Goal: Information Seeking & Learning: Learn about a topic

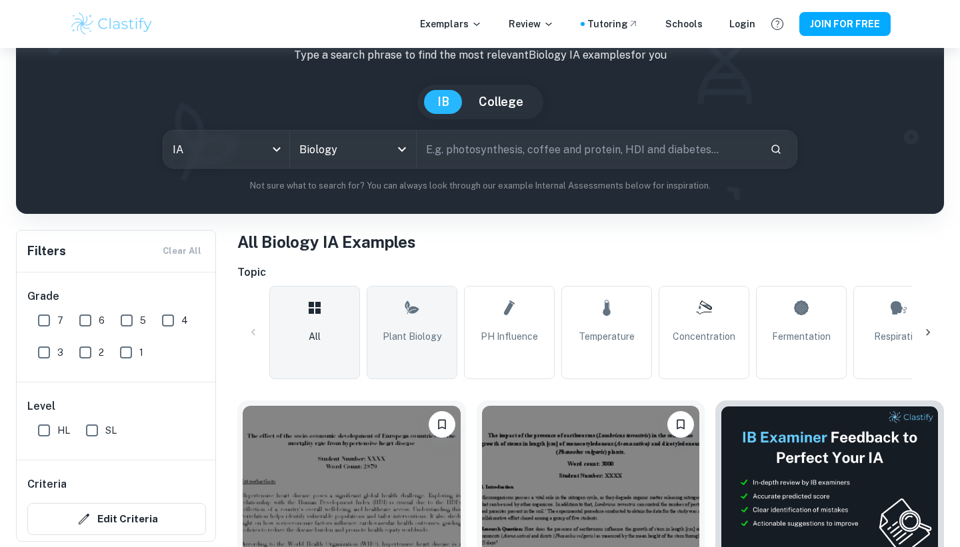
click at [435, 328] on link "Plant Biology" at bounding box center [412, 332] width 91 height 93
type input "Plant Biology"
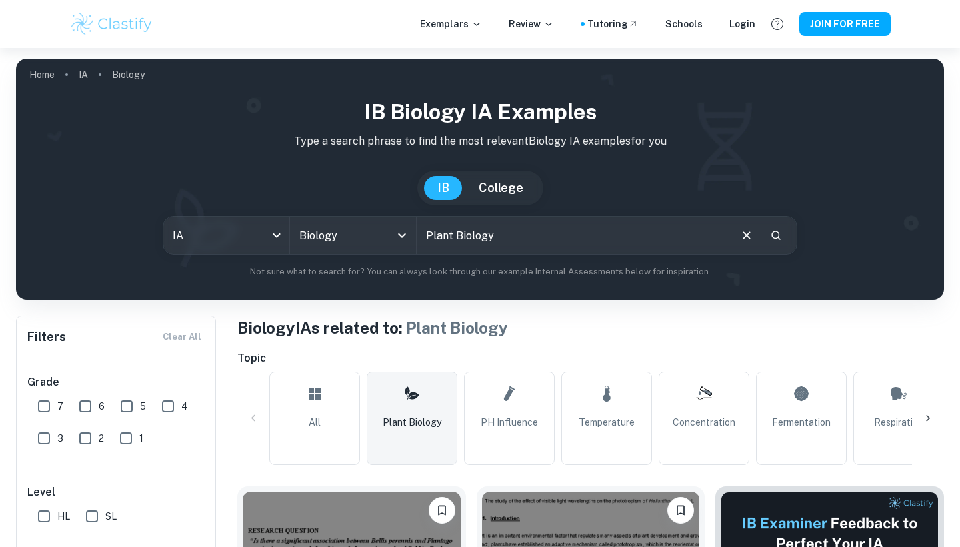
scroll to position [345, 0]
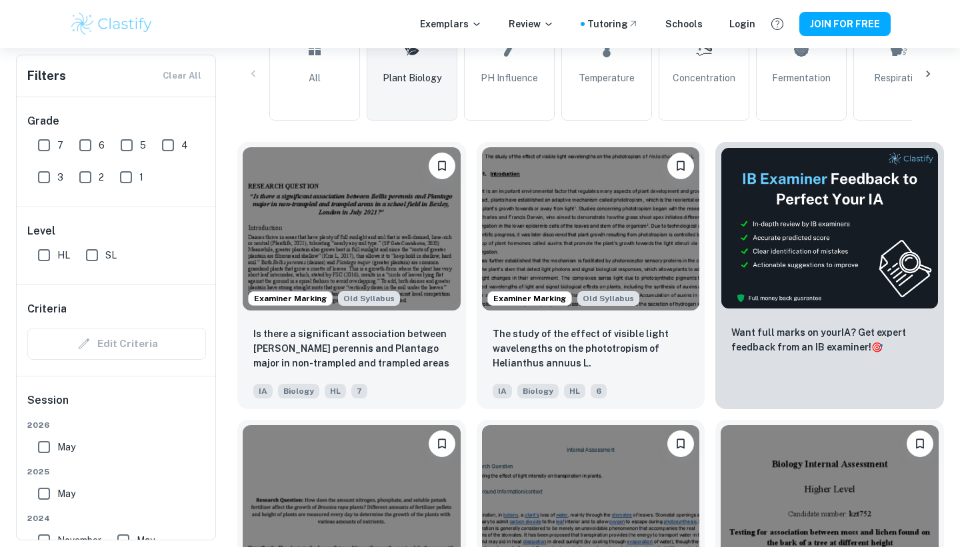
click at [403, 69] on link "Plant Biology" at bounding box center [412, 73] width 91 height 93
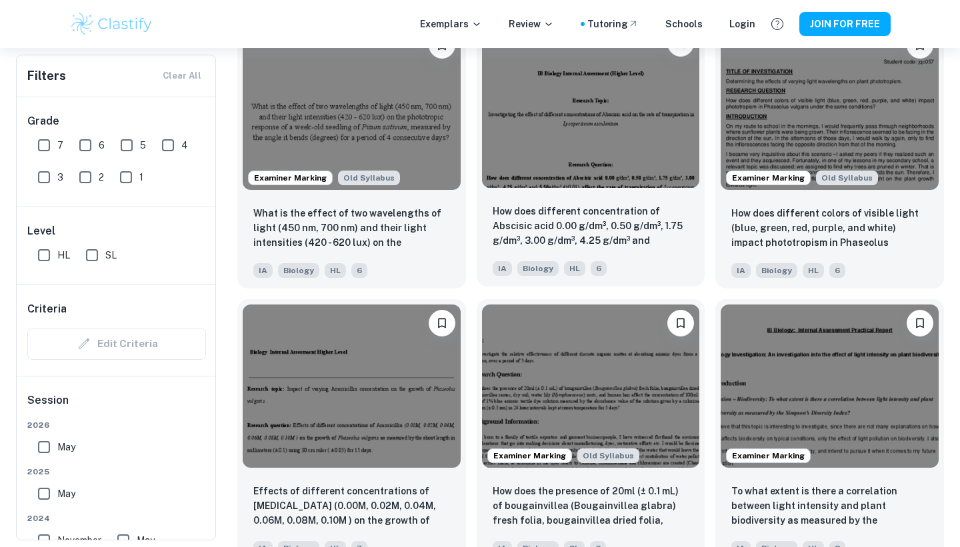
scroll to position [1300, 0]
click at [637, 121] on img at bounding box center [591, 105] width 218 height 163
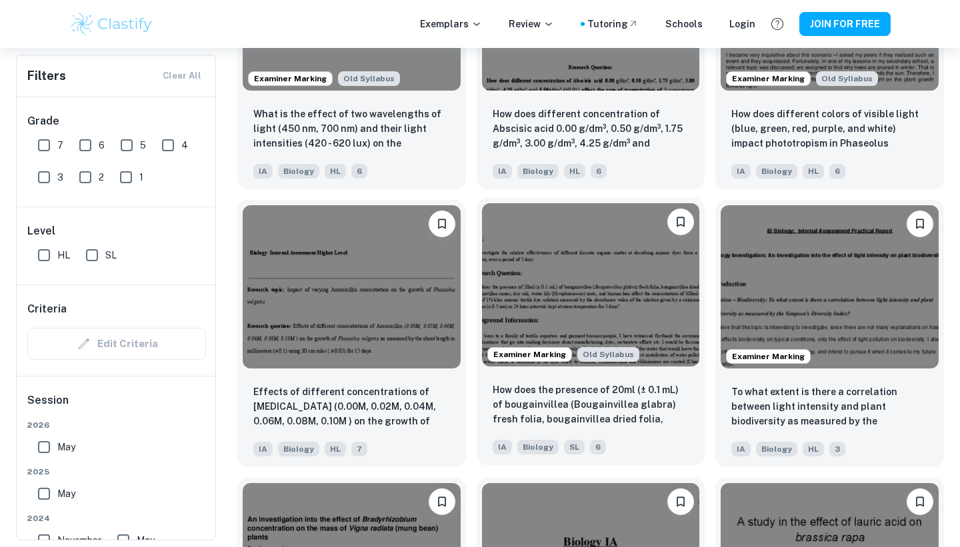
scroll to position [1402, 0]
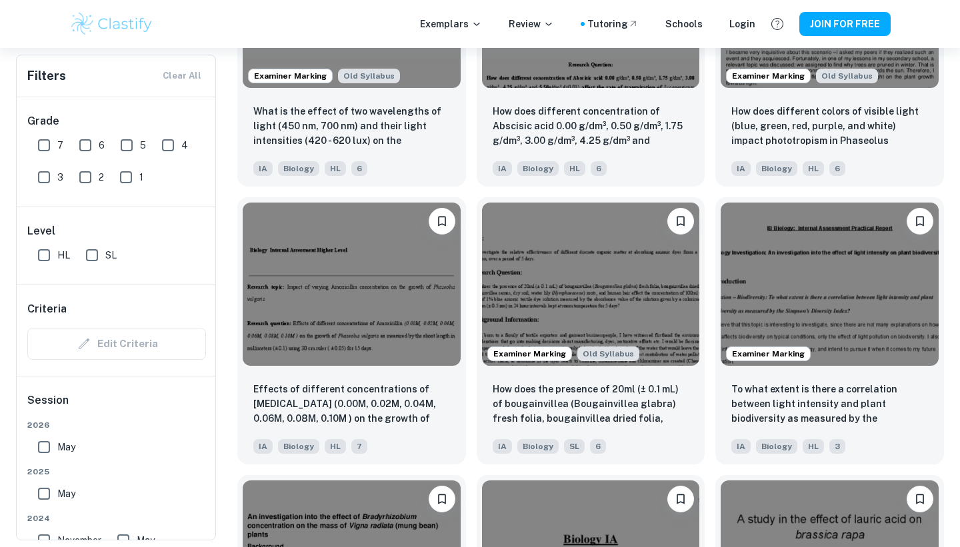
click at [167, 147] on input "4" at bounding box center [168, 145] width 27 height 27
checkbox input "true"
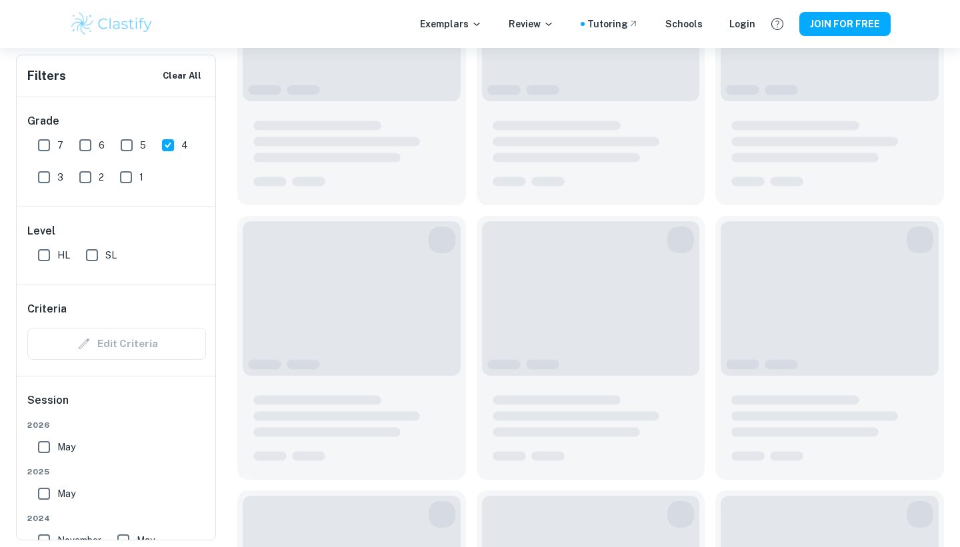
scroll to position [1434, 0]
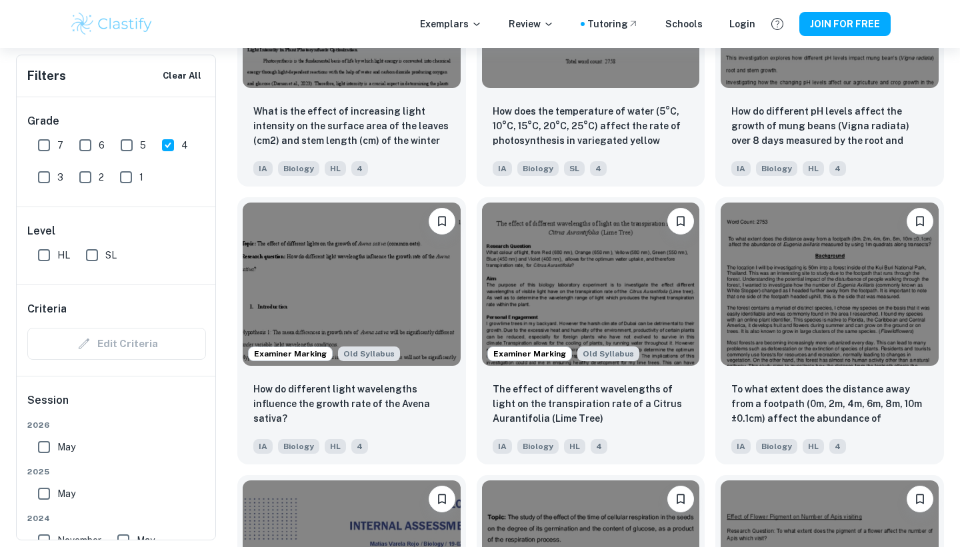
click at [132, 148] on input "5" at bounding box center [126, 145] width 27 height 27
checkbox input "true"
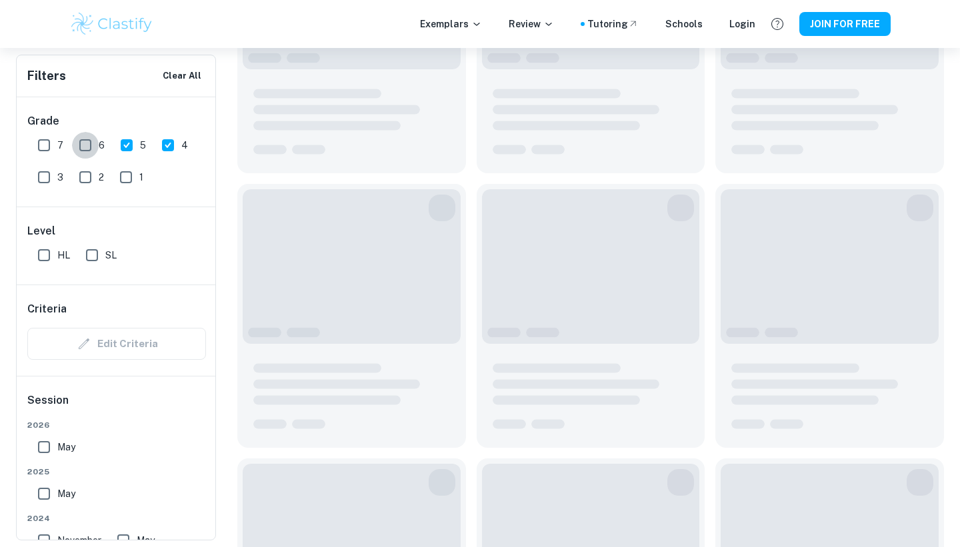
click at [85, 151] on input "6" at bounding box center [85, 145] width 27 height 27
checkbox input "true"
click at [39, 143] on input "7" at bounding box center [44, 145] width 27 height 27
click at [39, 146] on input "7" at bounding box center [44, 145] width 27 height 27
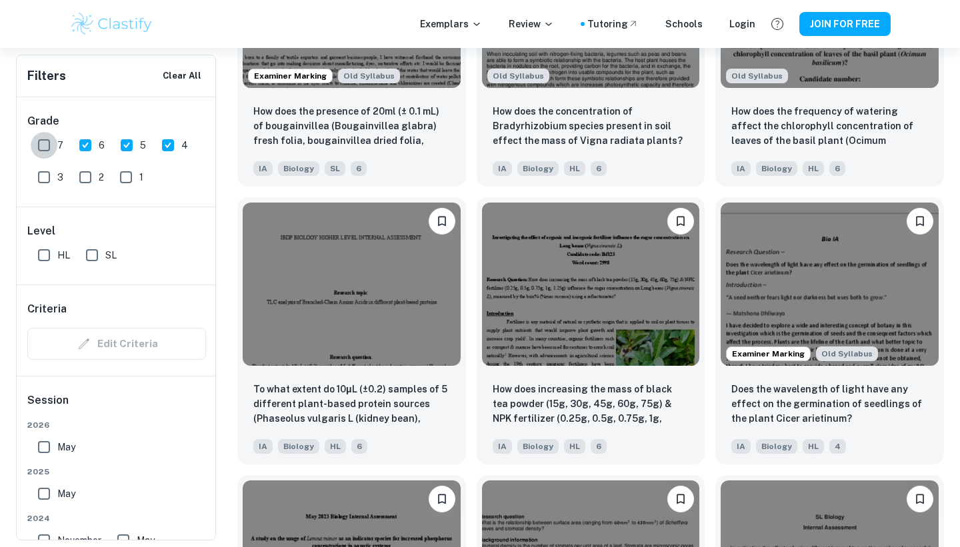
click at [43, 147] on input "7" at bounding box center [44, 145] width 27 height 27
checkbox input "true"
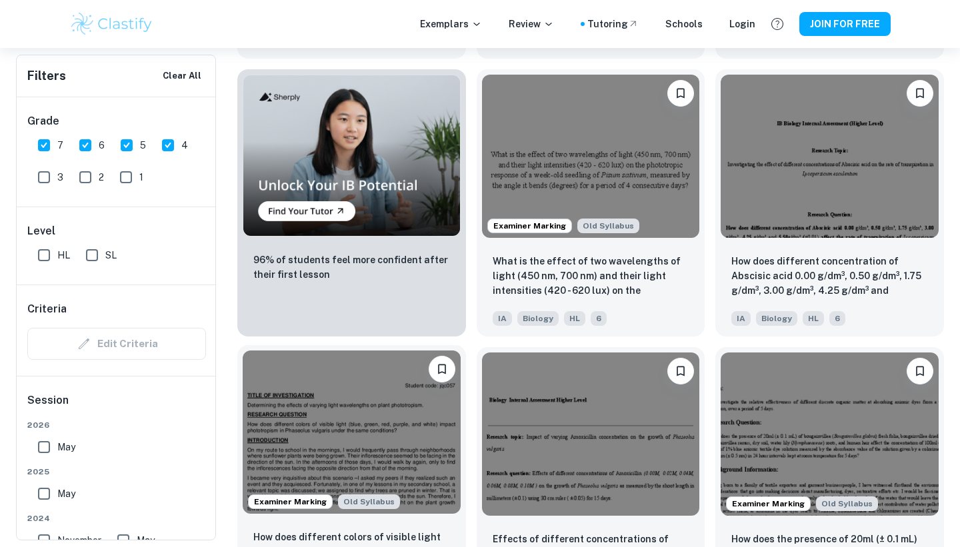
scroll to position [1010, 0]
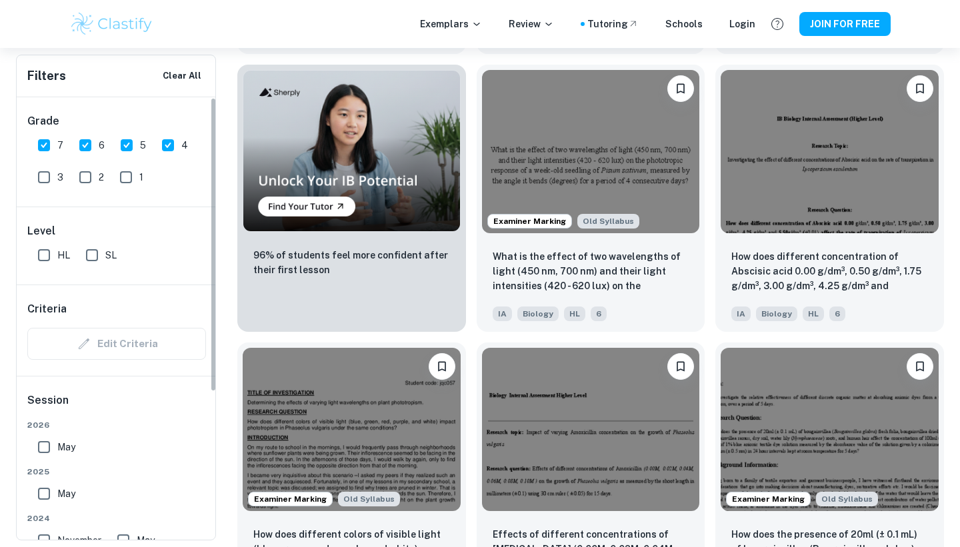
click at [86, 257] on input "SL" at bounding box center [92, 255] width 27 height 27
checkbox input "true"
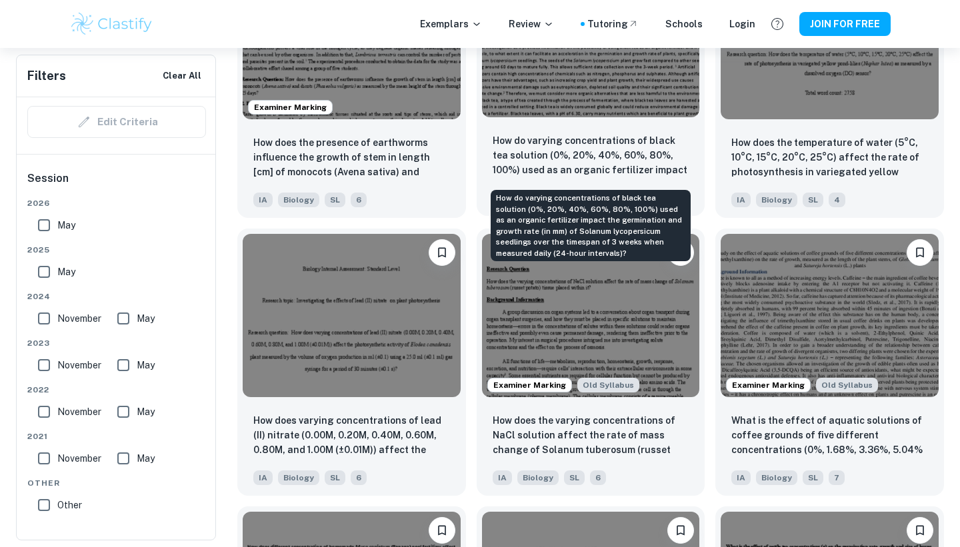
scroll to position [1406, 0]
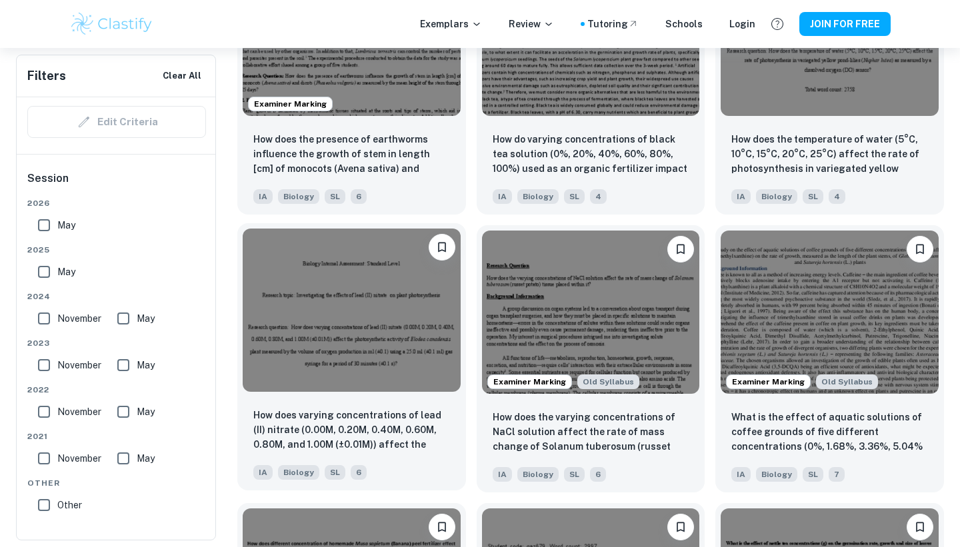
click at [442, 334] on img at bounding box center [352, 310] width 218 height 163
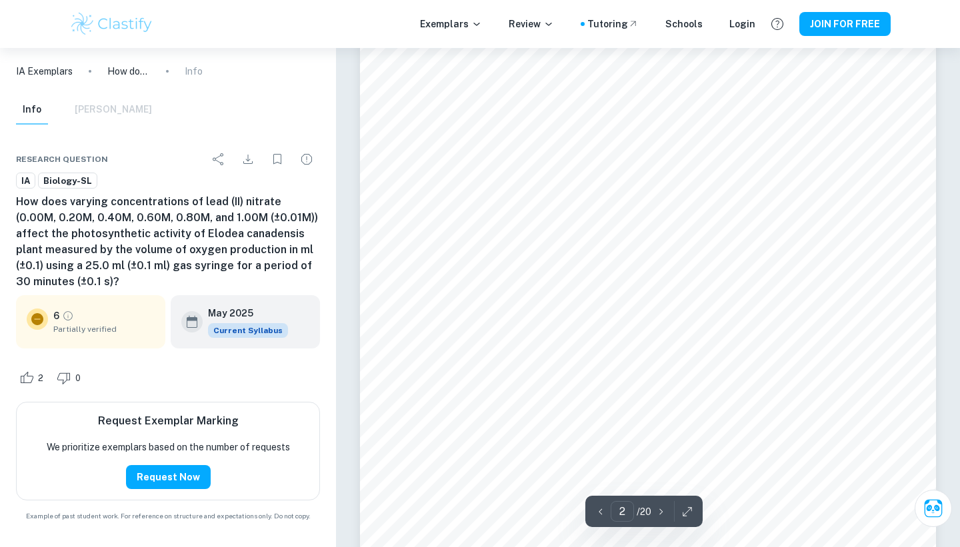
scroll to position [645, 0]
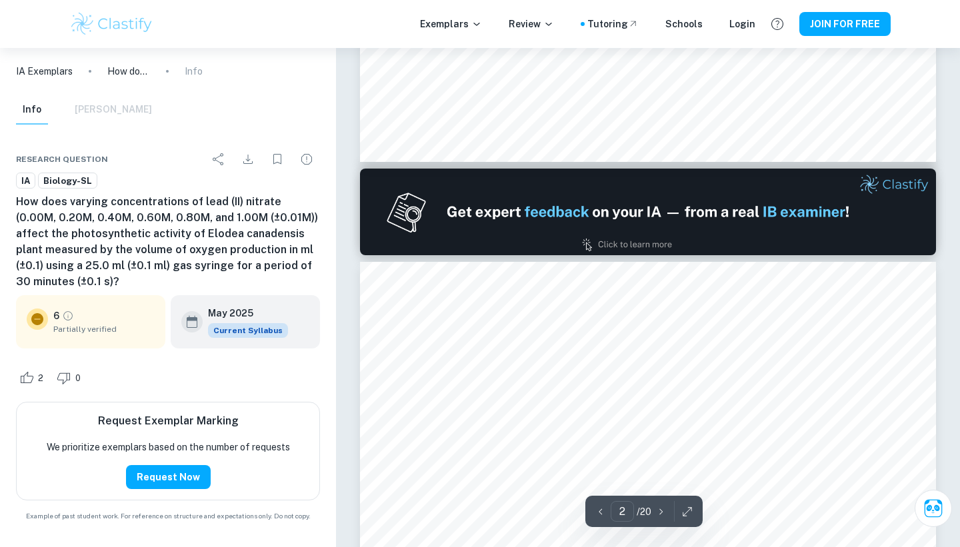
type input "1"
